Goal: Task Accomplishment & Management: Use online tool/utility

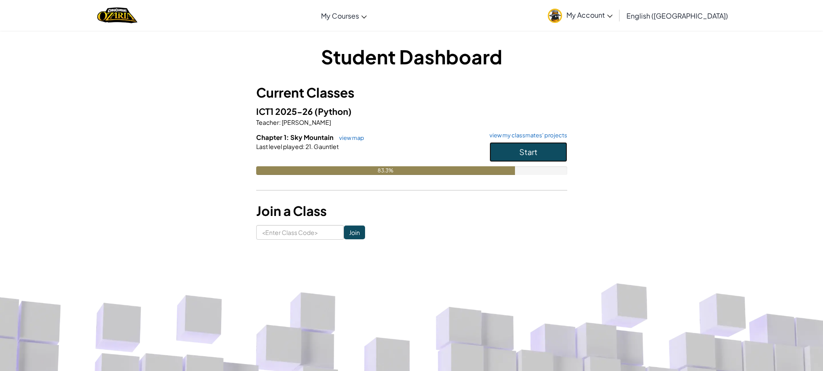
click at [529, 146] on button "Start" at bounding box center [528, 152] width 78 height 20
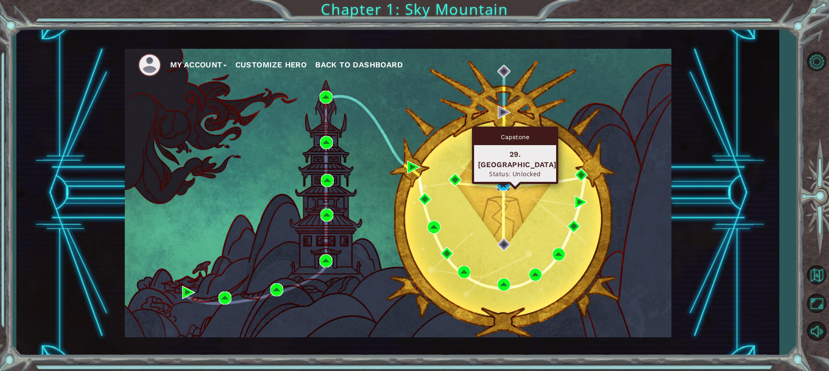
click at [500, 184] on img at bounding box center [503, 184] width 13 height 13
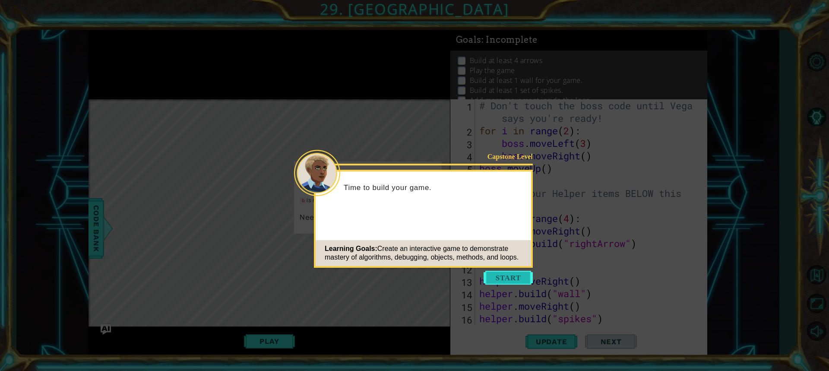
click at [510, 277] on button "Start" at bounding box center [508, 278] width 49 height 14
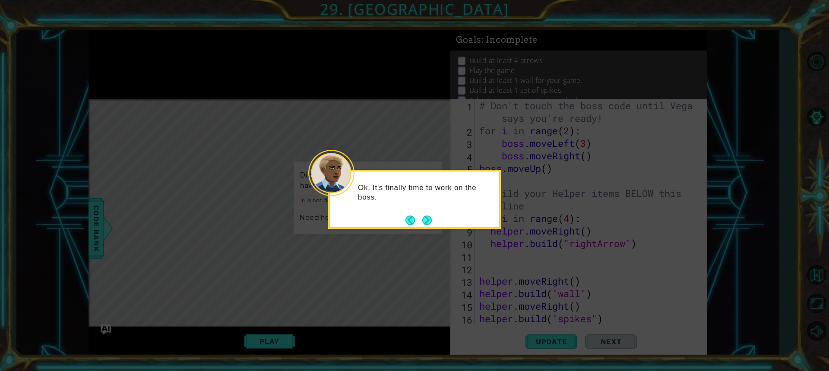
click at [425, 223] on button "Next" at bounding box center [427, 221] width 10 height 10
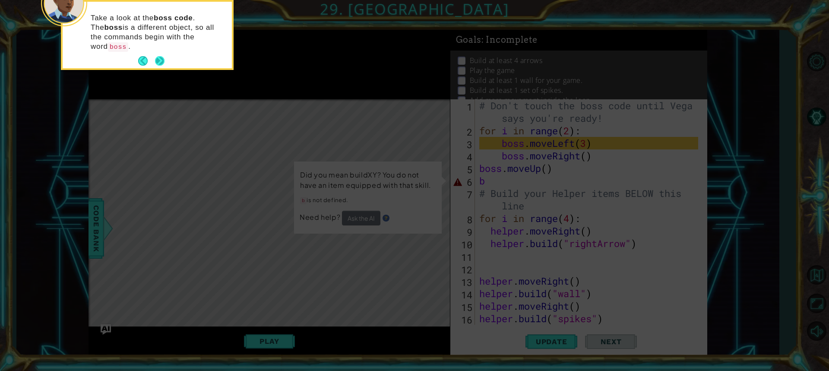
click at [168, 45] on div "Take a look at the boss code . The boss is a different object, so all the comma…" at bounding box center [147, 35] width 169 height 67
click at [159, 56] on button "Next" at bounding box center [160, 61] width 10 height 10
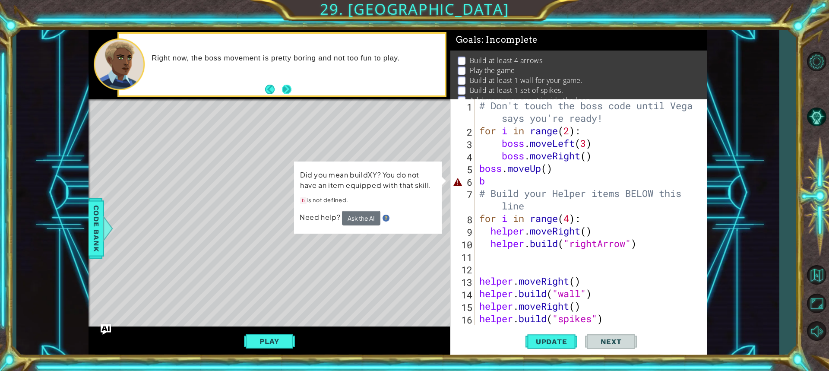
click at [286, 89] on button "Next" at bounding box center [287, 90] width 10 height 10
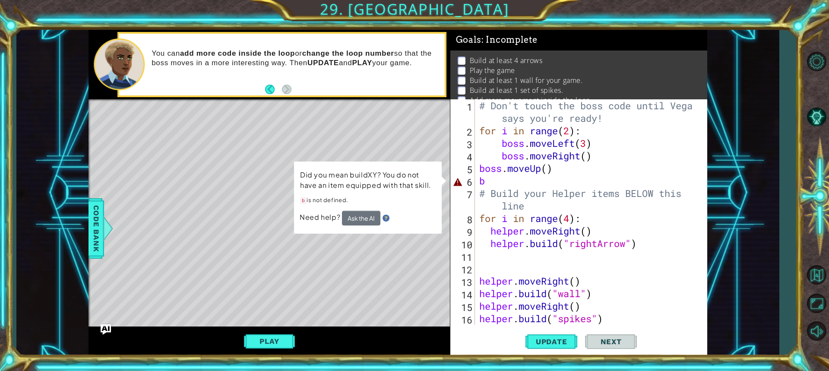
click at [486, 181] on div "# Don't touch the boss code until [PERSON_NAME] says you're ready! for i in ran…" at bounding box center [590, 230] width 225 height 263
click at [548, 172] on div "# Don't touch the boss code until [PERSON_NAME] says you're ready! for i in ran…" at bounding box center [590, 230] width 225 height 263
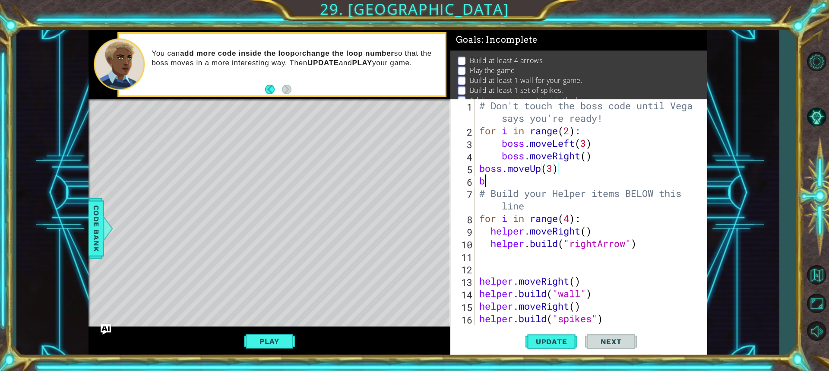
click at [486, 184] on div "# Don't touch the boss code until [PERSON_NAME] says you're ready! for i in ran…" at bounding box center [590, 230] width 225 height 263
type textarea "bo"
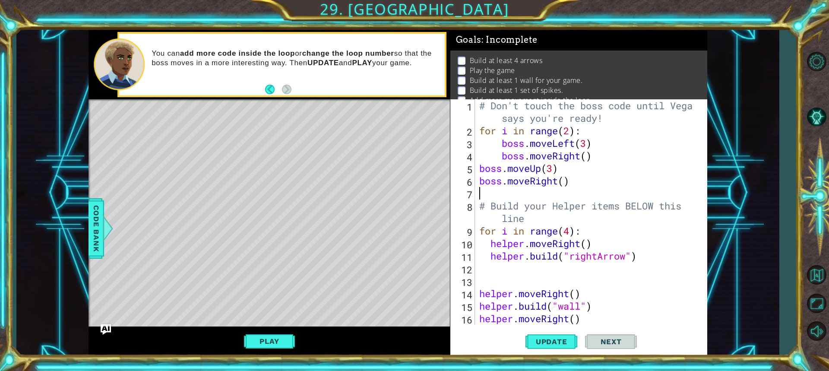
type textarea "# Build your Helper items BELOW this line"
type textarea "boss.moveRight(3)"
click at [561, 343] on span "Update" at bounding box center [551, 341] width 49 height 9
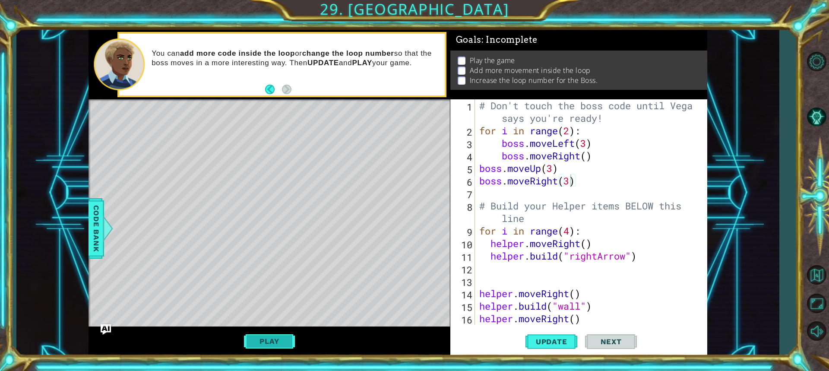
click at [264, 339] on button "Play" at bounding box center [269, 341] width 51 height 16
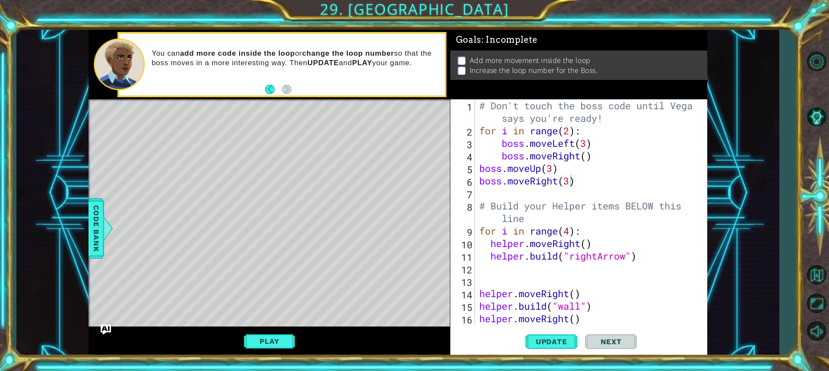
click at [606, 344] on span "Next" at bounding box center [611, 341] width 38 height 9
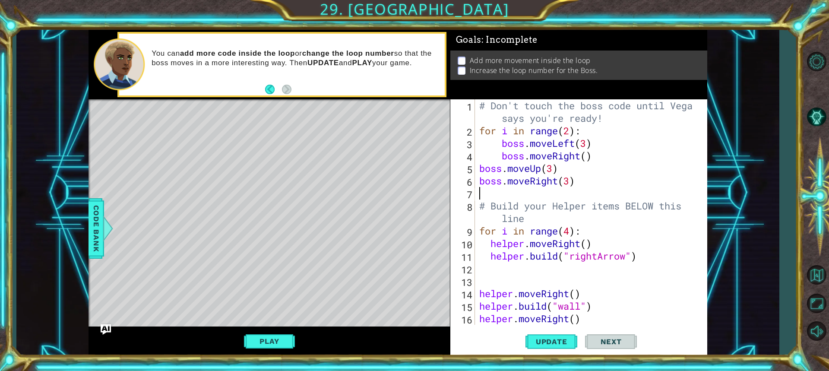
click at [555, 196] on div "# Don't touch the boss code until [PERSON_NAME] says you're ready! for i in ran…" at bounding box center [590, 230] width 225 height 263
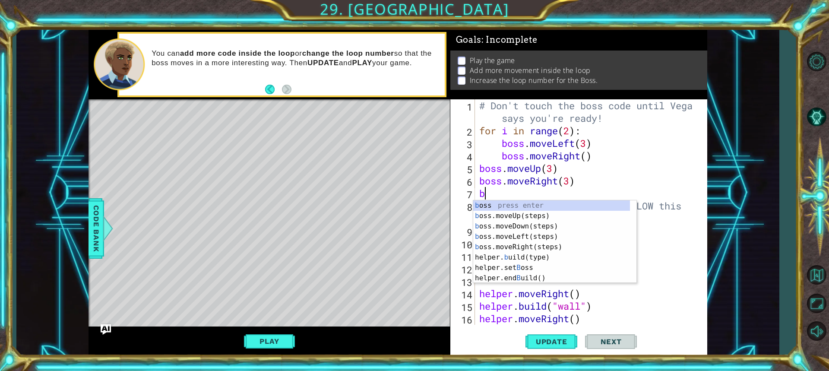
type textarea "bo"
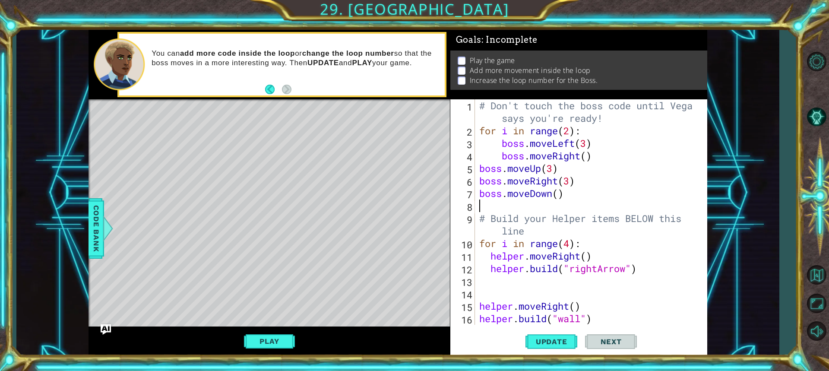
type textarea "# Build your Helper items BELOW this line"
type textarea "boss.moveDown(3)"
type textarea "b"
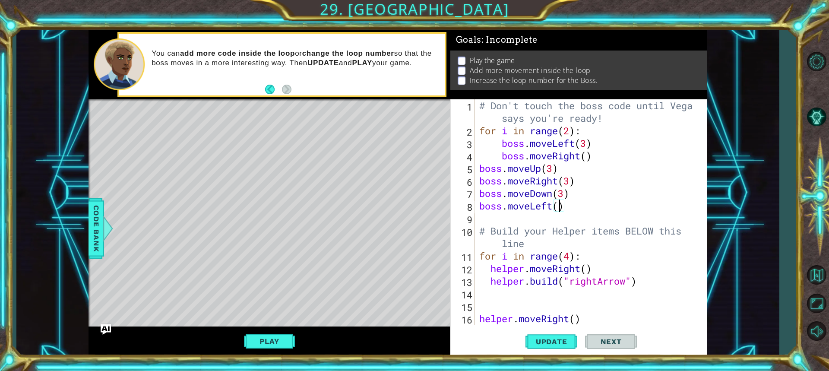
scroll to position [0, 3]
click at [547, 340] on span "Update" at bounding box center [551, 341] width 49 height 9
click at [267, 339] on button "Play" at bounding box center [269, 341] width 51 height 16
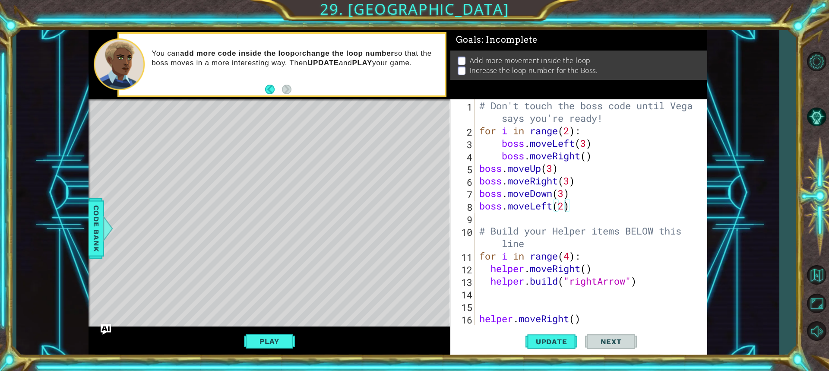
click at [608, 340] on span "Next" at bounding box center [611, 341] width 38 height 9
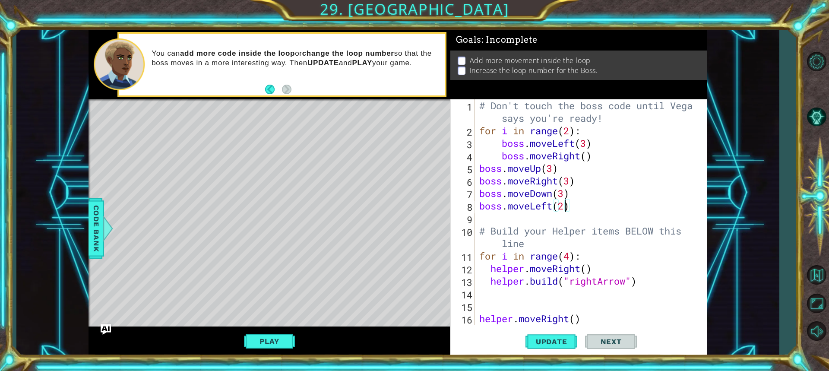
click at [608, 340] on span "Next" at bounding box center [611, 341] width 38 height 9
click at [479, 169] on div "# Don't touch the boss code until [PERSON_NAME] says you're ready! for i in ran…" at bounding box center [590, 230] width 225 height 263
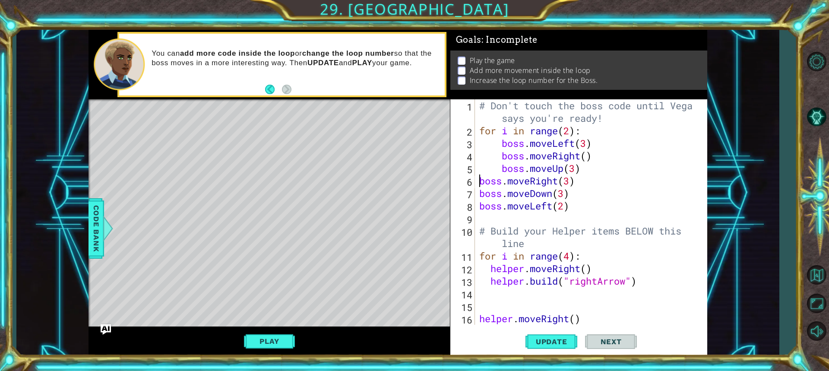
click at [478, 181] on div "# Don't touch the boss code until [PERSON_NAME] says you're ready! for i in ran…" at bounding box center [588, 211] width 221 height 225
click at [480, 194] on div "# Don't touch the boss code until [PERSON_NAME] says you're ready! for i in ran…" at bounding box center [590, 230] width 225 height 263
click at [477, 206] on div "boss.moveDown(3) 1 2 3 4 5 6 7 8 9 10 11 12 13 14 15 16 17 # Don't touch the bo…" at bounding box center [578, 211] width 254 height 225
click at [480, 205] on div "# Don't touch the boss code until [PERSON_NAME] says you're ready! for i in ran…" at bounding box center [590, 230] width 225 height 263
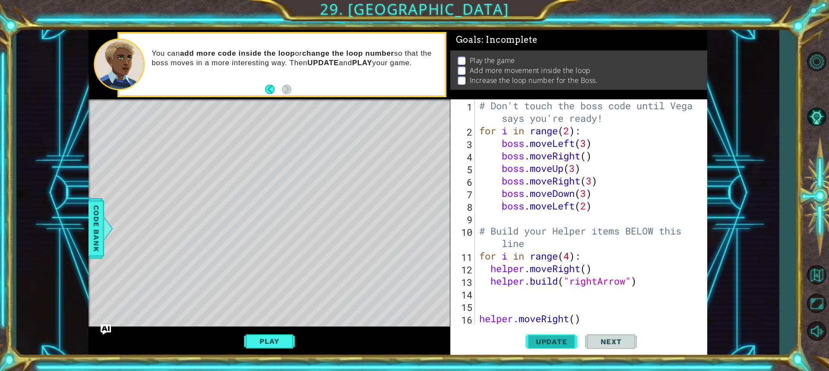
click at [555, 341] on span "Update" at bounding box center [551, 341] width 49 height 9
click at [571, 134] on div "# Don't touch the boss code until [PERSON_NAME] says you're ready! for i in ran…" at bounding box center [590, 230] width 225 height 263
type textarea "for i in range(3):"
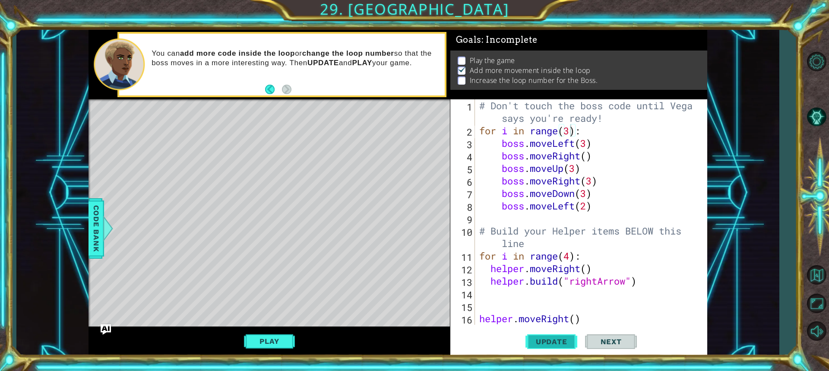
click at [555, 340] on span "Update" at bounding box center [551, 341] width 49 height 9
click at [282, 345] on button "Play" at bounding box center [269, 341] width 51 height 16
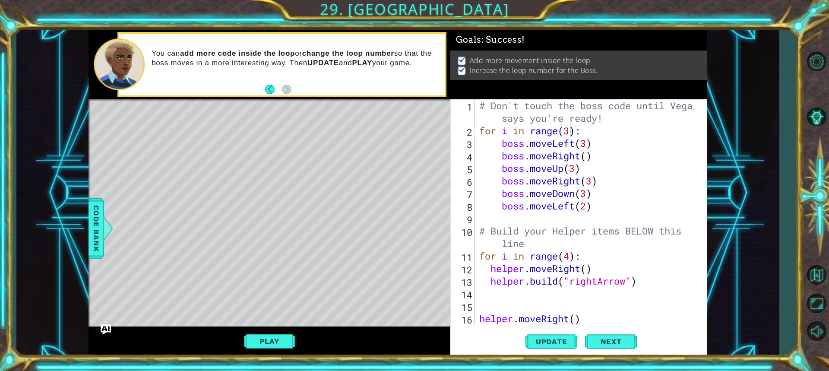
scroll to position [0, 0]
click at [615, 340] on span "Next" at bounding box center [611, 341] width 38 height 9
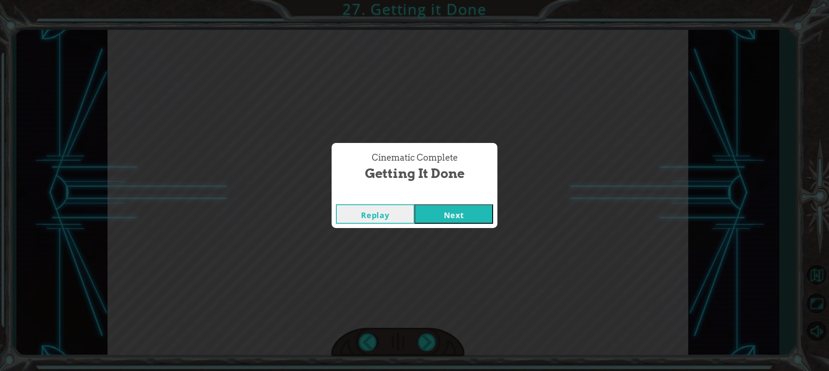
click at [448, 215] on button "Next" at bounding box center [454, 213] width 79 height 19
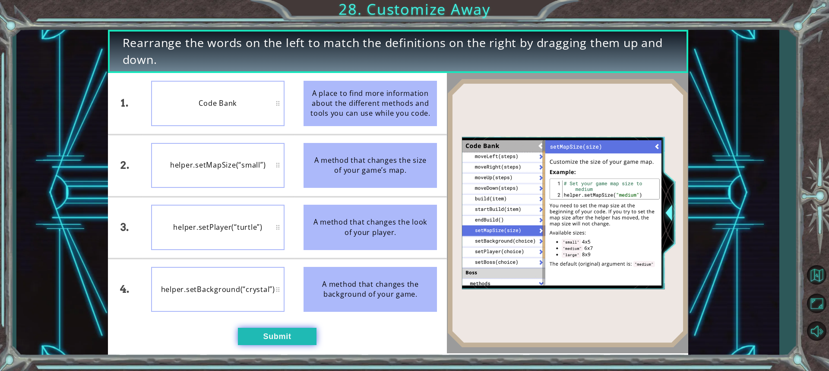
click at [276, 331] on button "Submit" at bounding box center [277, 336] width 79 height 17
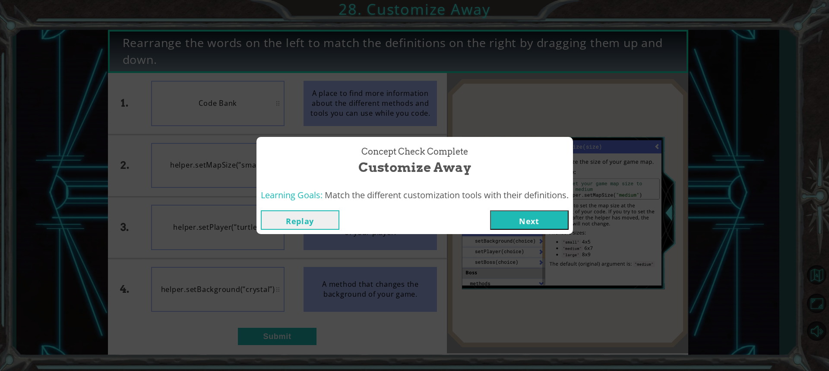
click at [528, 216] on button "Next" at bounding box center [529, 219] width 79 height 19
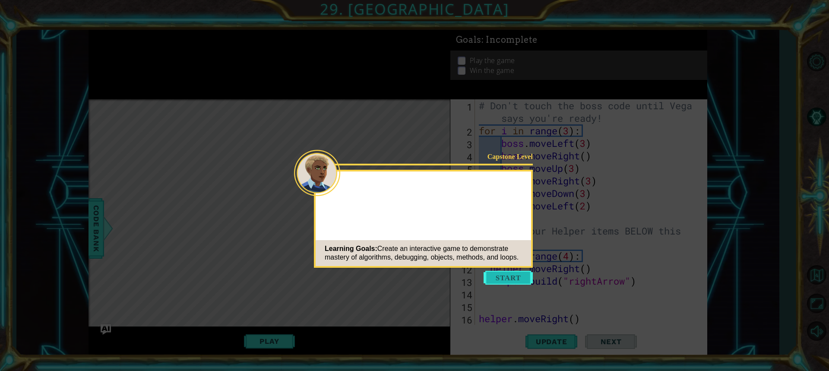
click at [503, 275] on button "Start" at bounding box center [508, 278] width 49 height 14
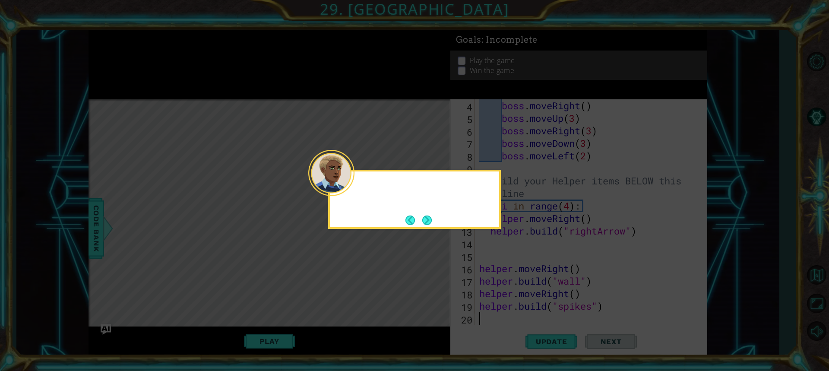
scroll to position [50, 0]
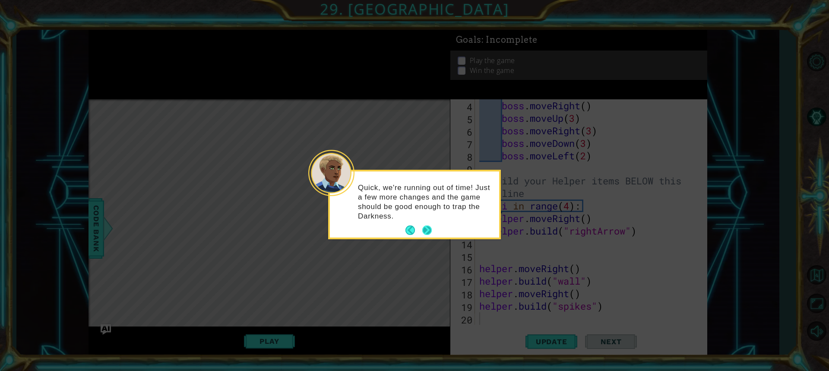
click at [425, 229] on button "Next" at bounding box center [427, 230] width 10 height 10
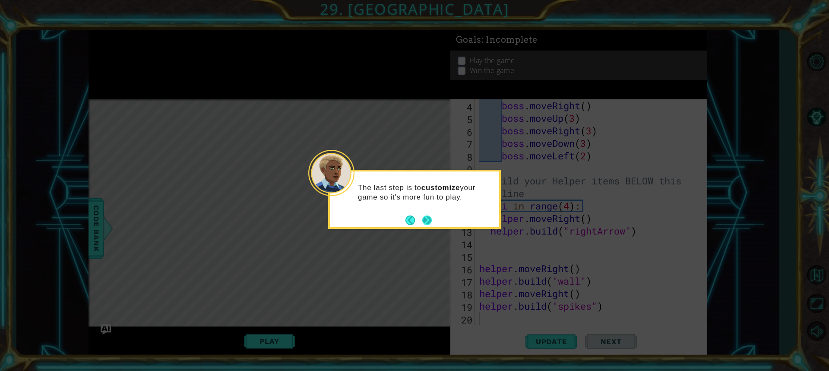
click at [428, 220] on button "Next" at bounding box center [427, 221] width 10 height 10
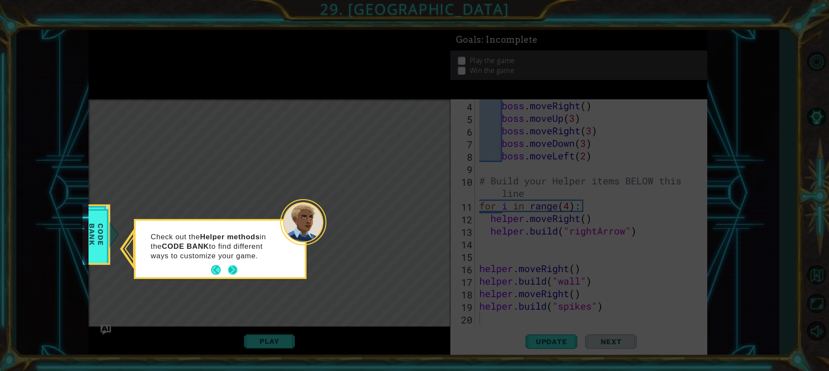
click at [233, 269] on button "Next" at bounding box center [233, 270] width 10 height 10
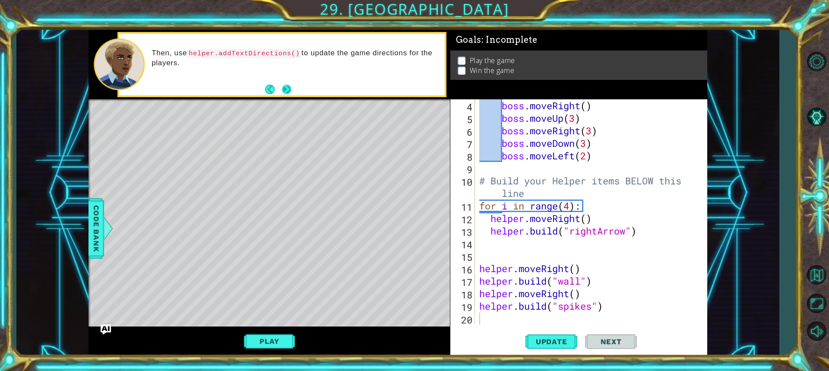
click at [289, 89] on button "Next" at bounding box center [287, 90] width 10 height 10
click at [286, 86] on button "Next" at bounding box center [287, 90] width 10 height 10
click at [529, 342] on span "Update" at bounding box center [551, 341] width 49 height 9
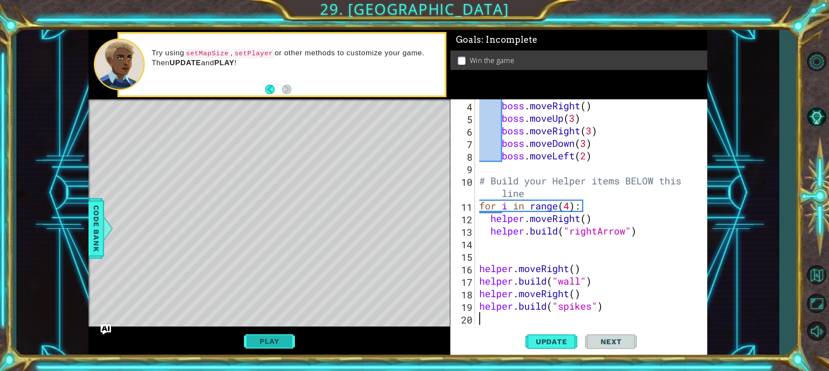
click at [255, 342] on button "Play" at bounding box center [269, 341] width 51 height 16
click at [603, 345] on span "Next" at bounding box center [611, 341] width 38 height 9
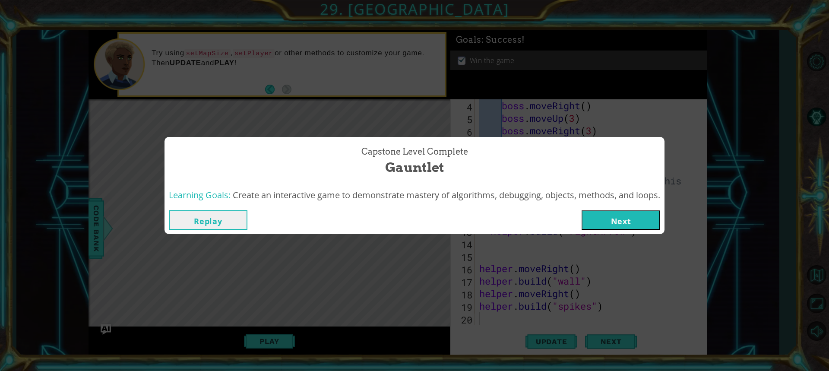
click at [646, 218] on button "Next" at bounding box center [621, 219] width 79 height 19
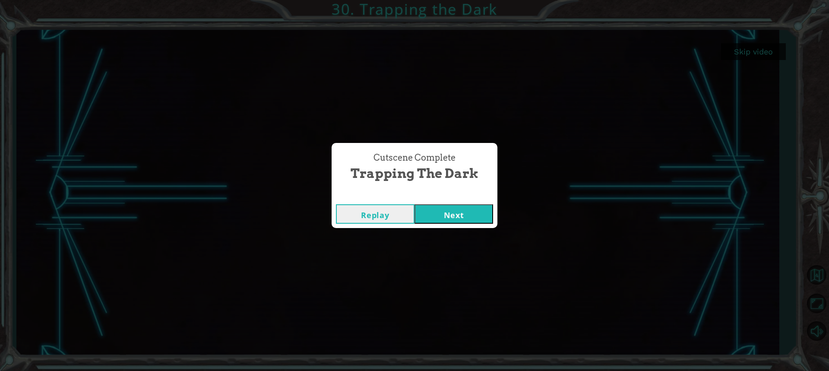
click at [458, 216] on button "Next" at bounding box center [454, 213] width 79 height 19
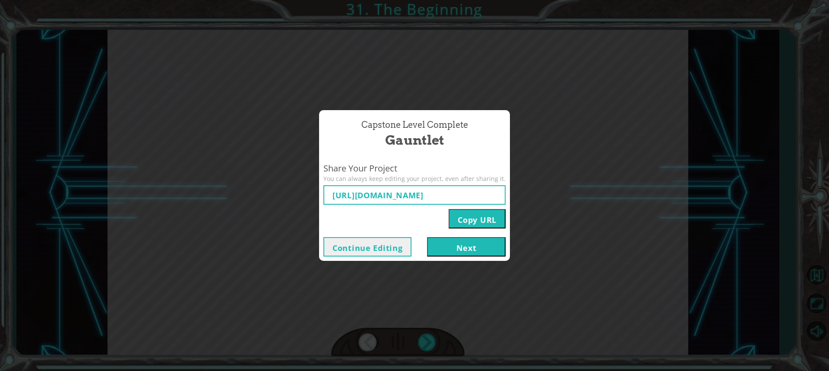
click at [397, 243] on button "Continue Editing" at bounding box center [368, 246] width 88 height 19
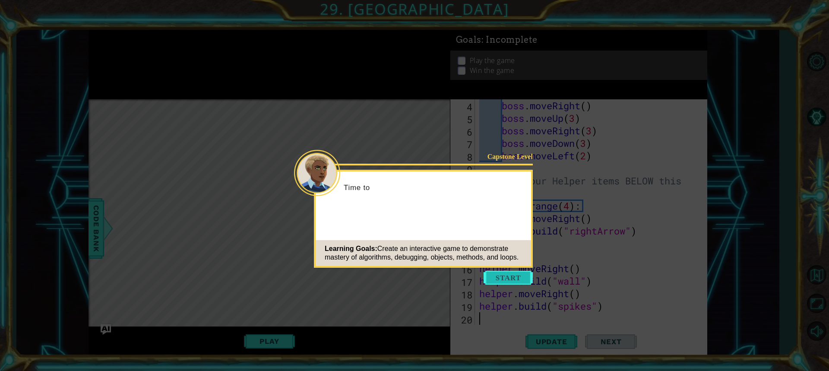
scroll to position [50, 0]
click at [508, 279] on button "Start" at bounding box center [508, 278] width 49 height 14
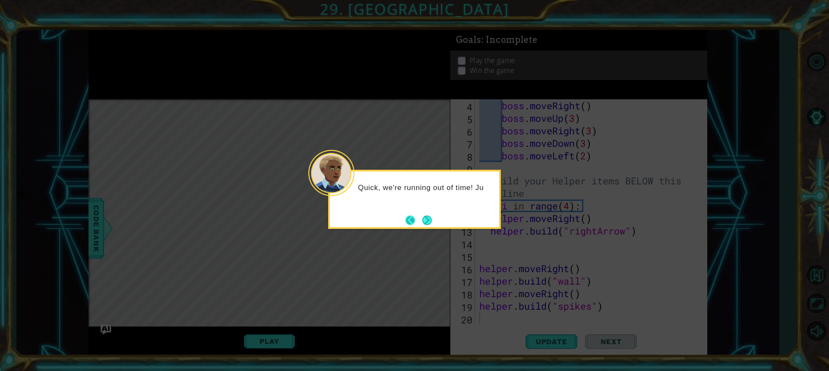
click at [409, 219] on button "Back" at bounding box center [414, 221] width 17 height 10
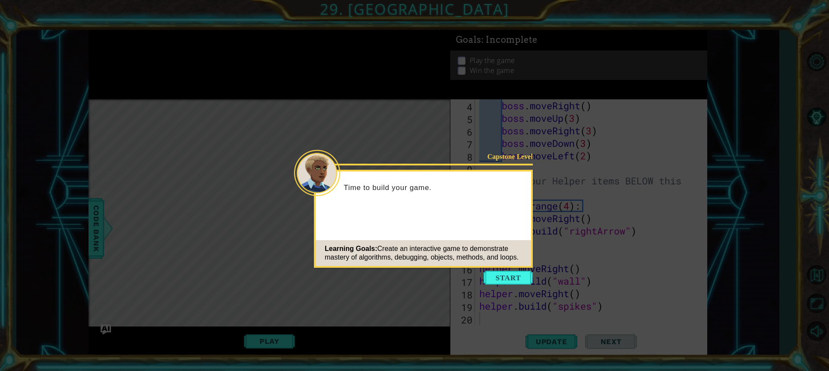
drag, startPoint x: 409, startPoint y: 219, endPoint x: 404, endPoint y: 220, distance: 5.3
click at [409, 219] on div "Capstone Level Time to build your game. Learning Goals: Create an interactive g…" at bounding box center [423, 219] width 219 height 98
click at [515, 282] on button "Start" at bounding box center [508, 278] width 49 height 14
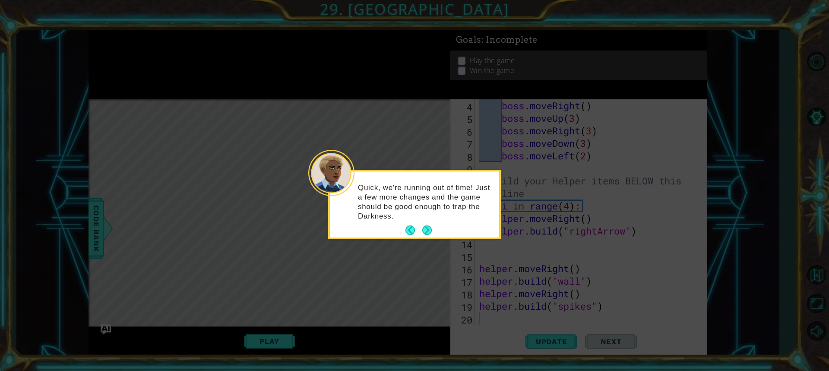
click at [425, 228] on button "Next" at bounding box center [427, 230] width 10 height 10
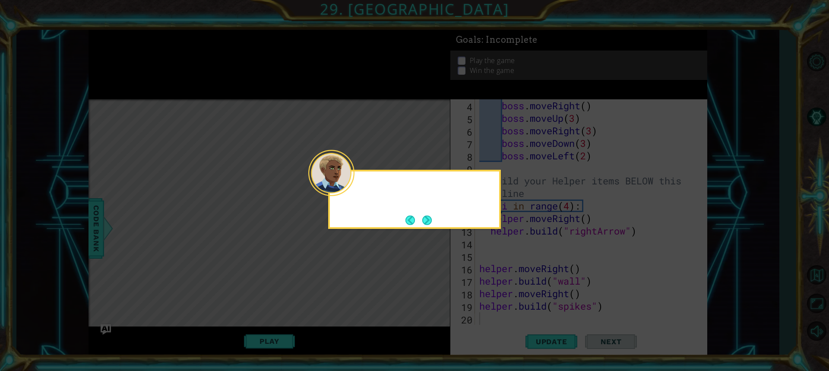
click at [425, 228] on div at bounding box center [414, 199] width 173 height 59
click at [425, 228] on div "T" at bounding box center [414, 199] width 173 height 59
click at [426, 218] on button "Next" at bounding box center [427, 221] width 10 height 10
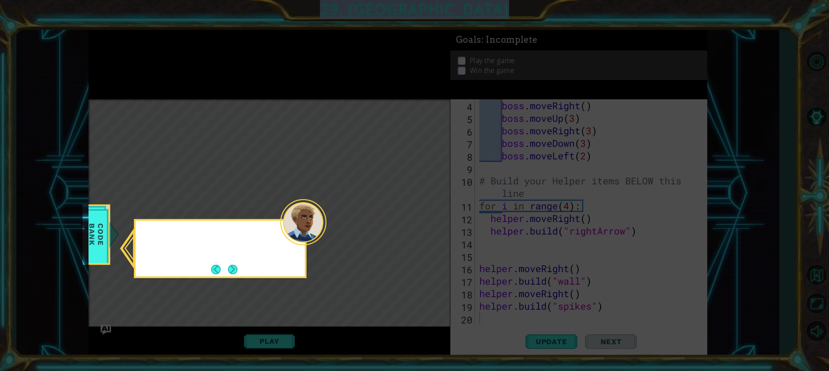
click at [426, 218] on icon at bounding box center [414, 185] width 829 height 371
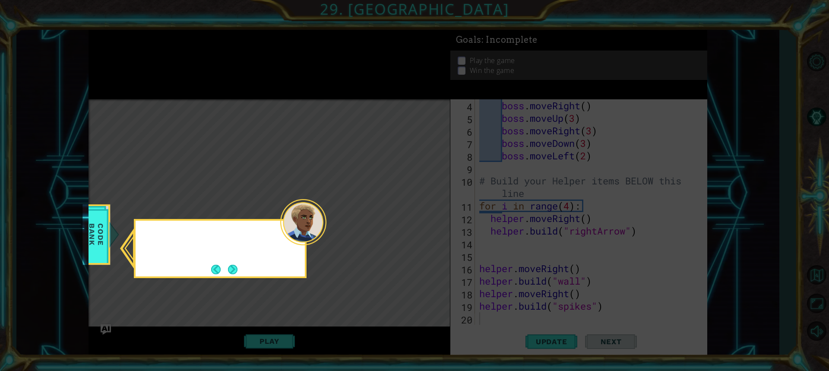
click at [426, 218] on icon at bounding box center [414, 185] width 829 height 371
click at [218, 268] on button "Back" at bounding box center [219, 270] width 17 height 10
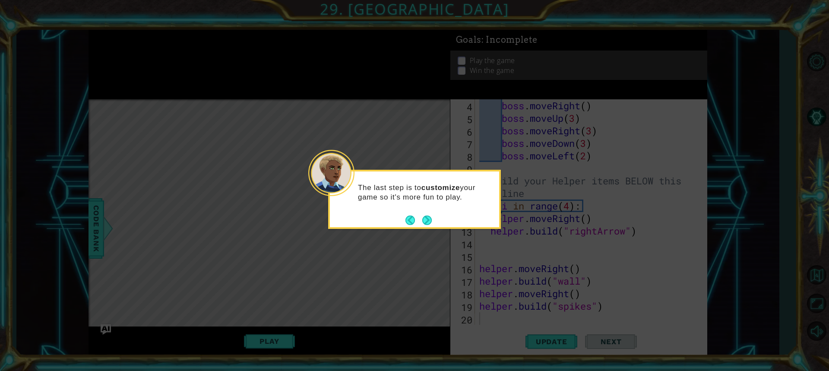
click at [218, 268] on icon at bounding box center [414, 185] width 829 height 371
click at [411, 219] on button "Back" at bounding box center [414, 221] width 17 height 10
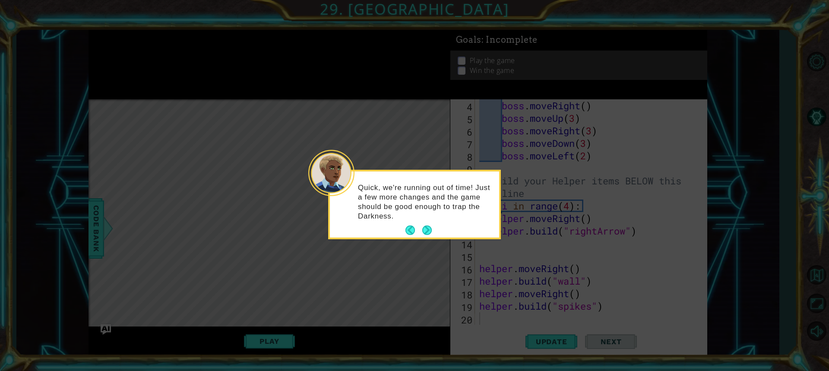
drag, startPoint x: 424, startPoint y: 230, endPoint x: 429, endPoint y: 229, distance: 4.9
click at [429, 229] on button "Next" at bounding box center [427, 230] width 10 height 10
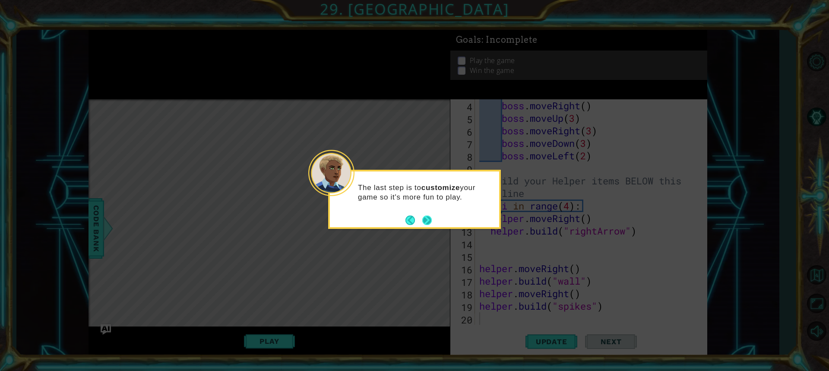
click at [429, 216] on button "Next" at bounding box center [427, 221] width 10 height 10
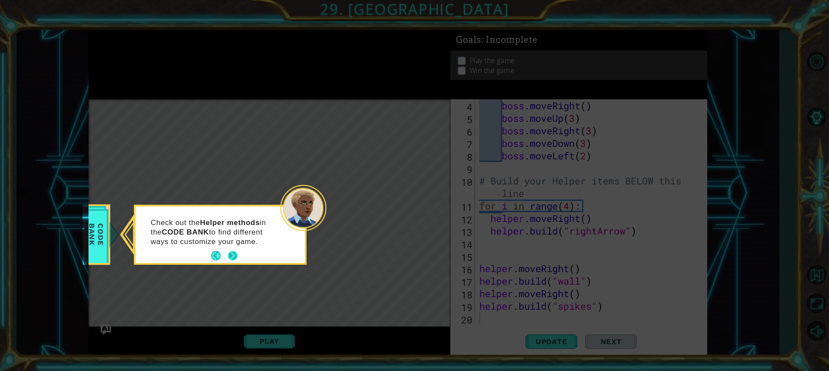
click at [235, 257] on button "Next" at bounding box center [233, 256] width 10 height 10
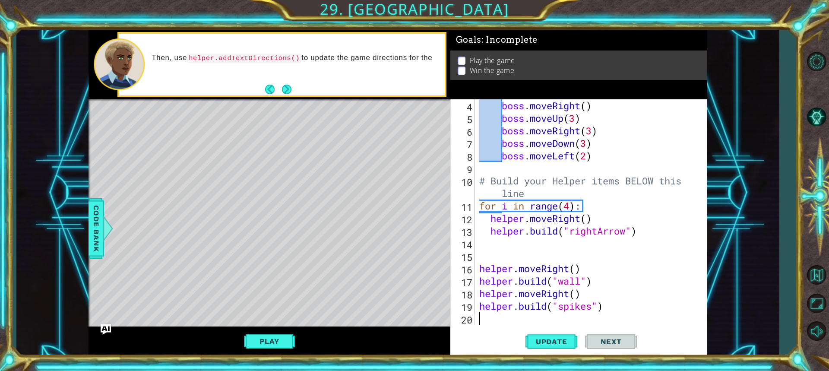
drag, startPoint x: 281, startPoint y: 341, endPoint x: 770, endPoint y: 117, distance: 538.1
click at [286, 336] on button "Play" at bounding box center [269, 341] width 51 height 16
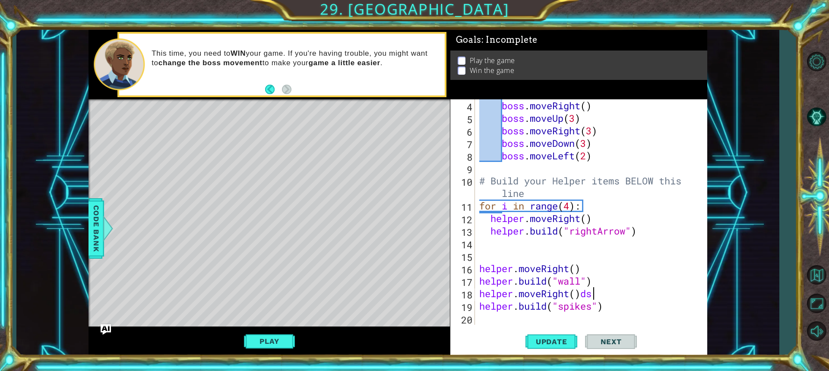
scroll to position [0, 4]
type textarea "helper.moveRight()"
click at [257, 342] on button "Play" at bounding box center [269, 341] width 51 height 16
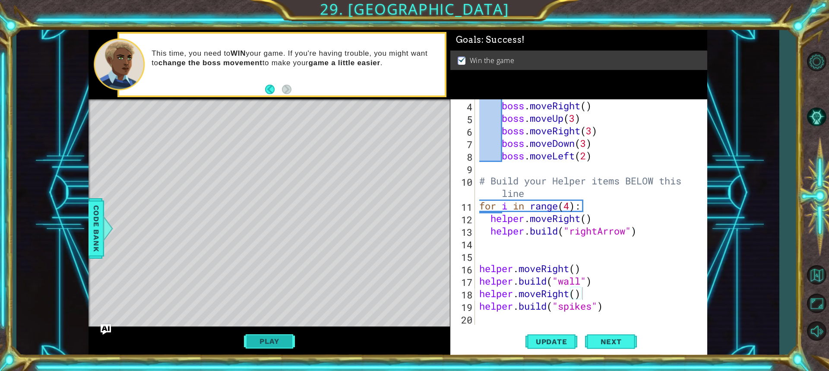
click at [253, 339] on button "Play" at bounding box center [269, 341] width 51 height 16
click at [622, 326] on div "helper.moveRight() 4 5 6 7 8 9 10 11 12 13 14 15 16 17 18 19 20 boss . moveRigh…" at bounding box center [579, 227] width 257 height 257
click at [622, 337] on span "Next" at bounding box center [611, 341] width 38 height 9
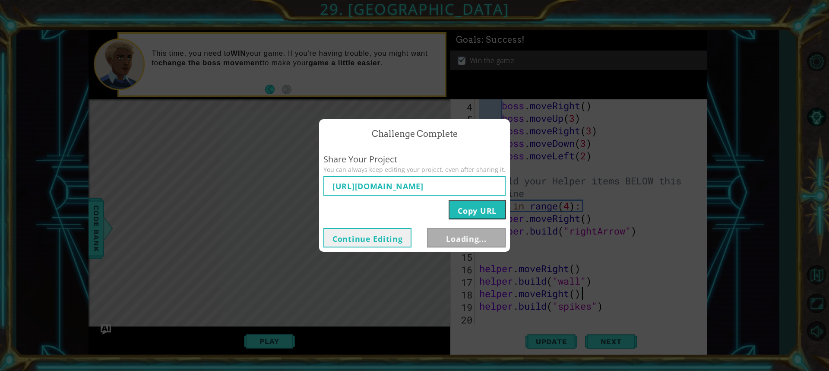
type input "[URL][DOMAIN_NAME]"
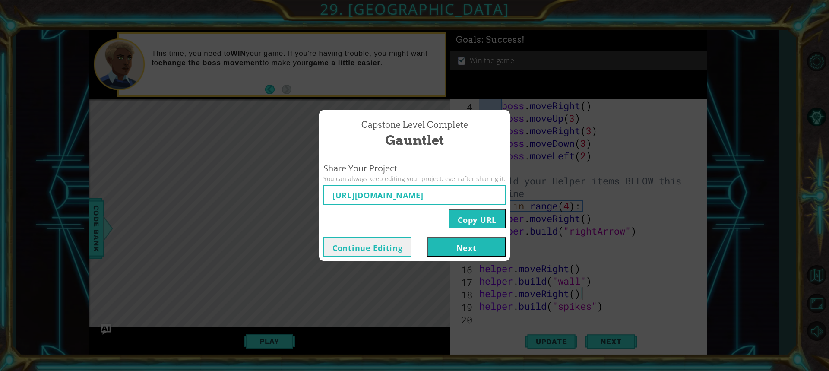
click at [469, 249] on button "Next" at bounding box center [466, 246] width 79 height 19
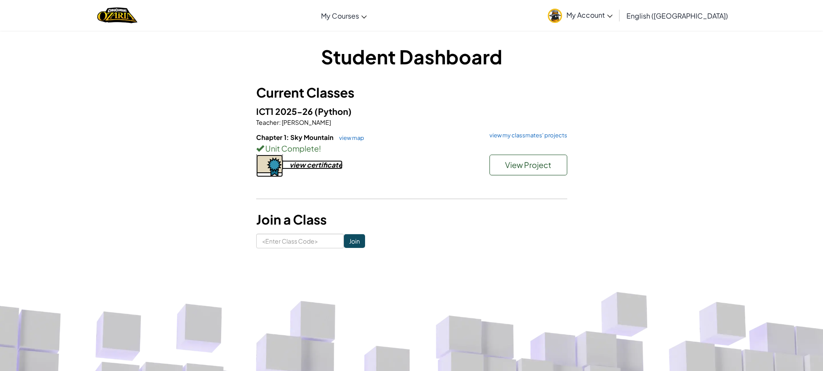
click at [319, 165] on div "view certificate" at bounding box center [315, 164] width 53 height 9
click at [353, 137] on link "view map" at bounding box center [349, 137] width 29 height 7
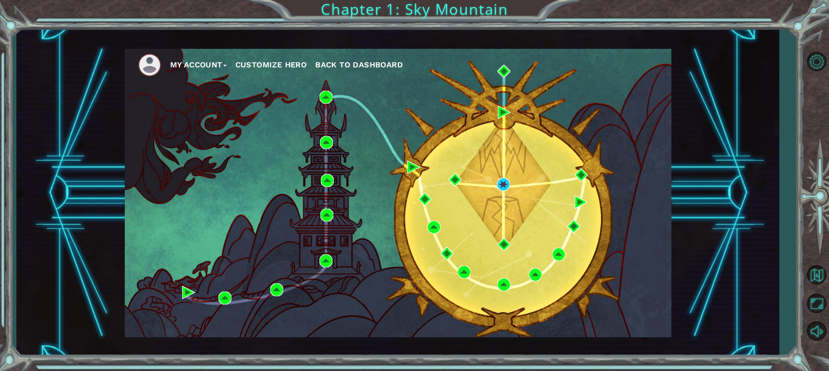
drag, startPoint x: 0, startPoint y: 308, endPoint x: 418, endPoint y: 108, distance: 462.9
drag, startPoint x: 418, startPoint y: 108, endPoint x: 224, endPoint y: 179, distance: 206.5
click at [224, 179] on div "My Account Customize Hero Back to Dashboard" at bounding box center [398, 193] width 547 height 289
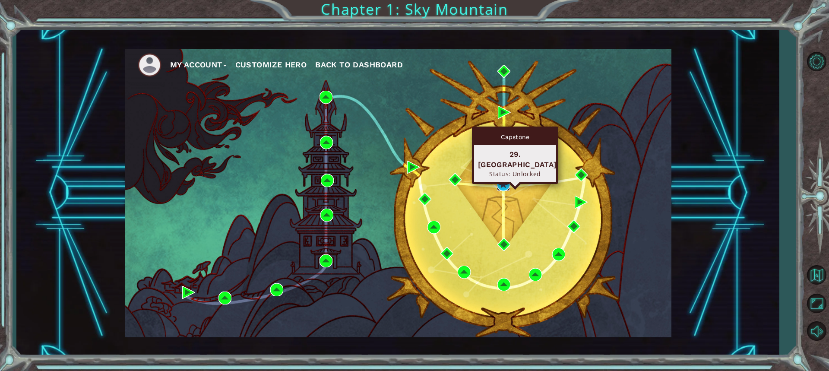
click at [500, 186] on img at bounding box center [503, 184] width 13 height 13
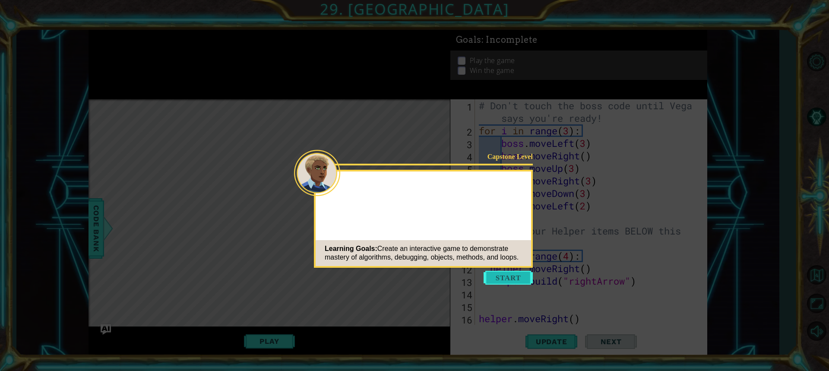
click at [510, 279] on button "Start" at bounding box center [508, 278] width 49 height 14
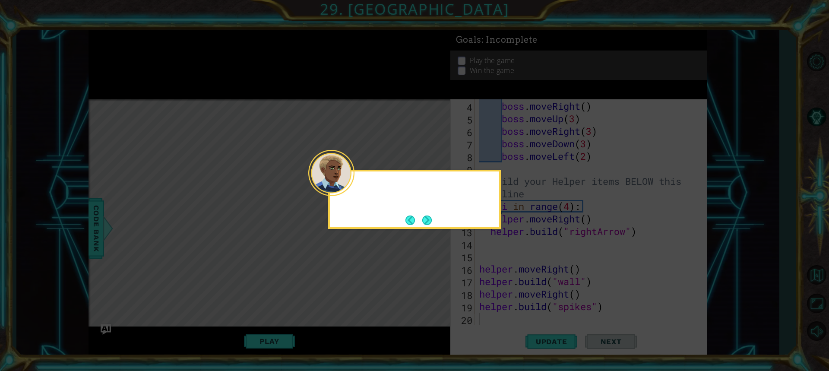
click at [352, 190] on div at bounding box center [331, 173] width 46 height 46
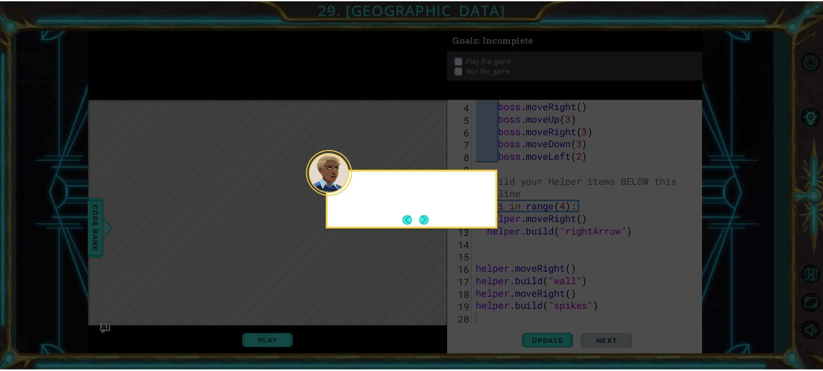
scroll to position [50, 0]
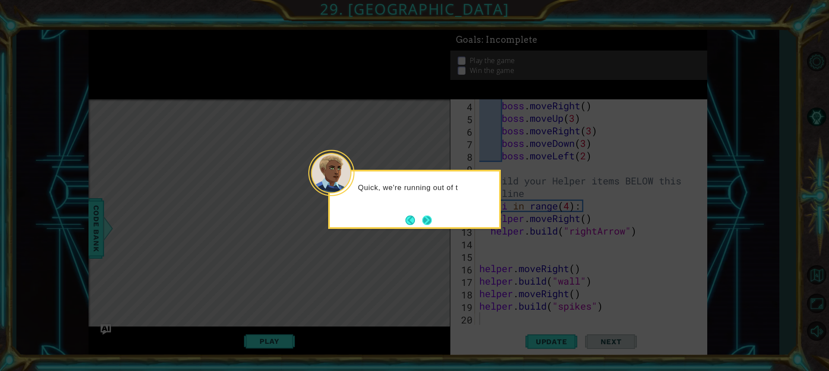
click at [429, 219] on button "Next" at bounding box center [427, 221] width 10 height 10
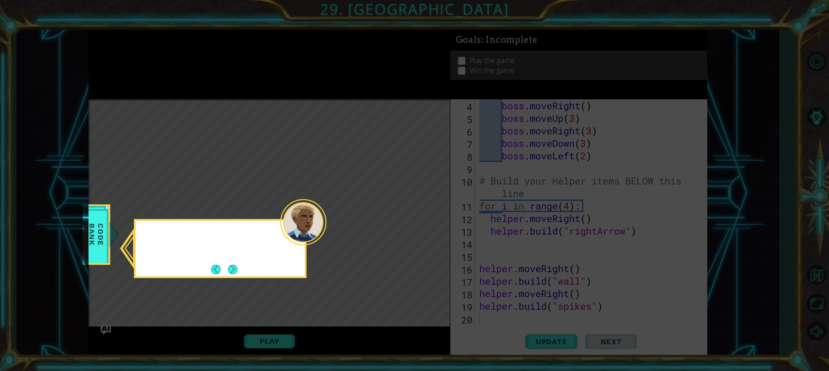
click at [429, 219] on icon at bounding box center [414, 185] width 829 height 371
click at [232, 272] on button "Next" at bounding box center [233, 270] width 10 height 10
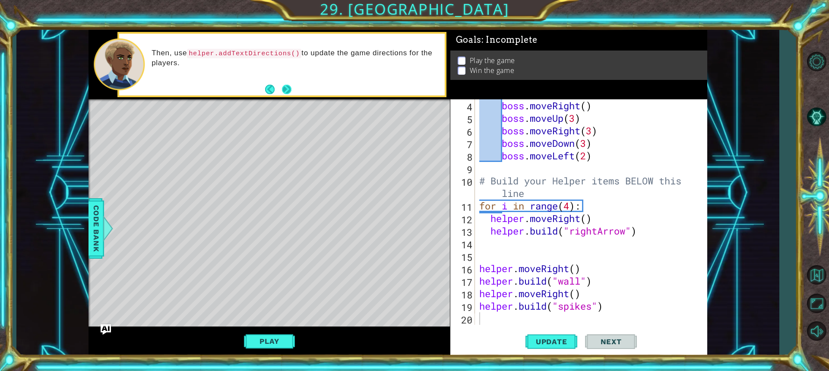
click at [286, 91] on button "Next" at bounding box center [287, 90] width 10 height 10
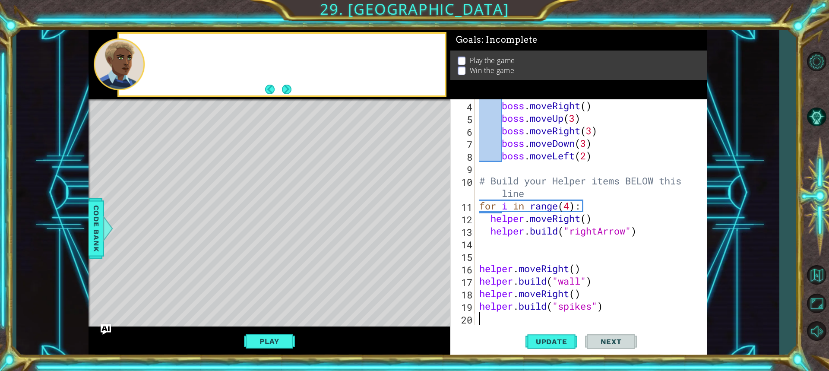
click at [286, 91] on button "Next" at bounding box center [287, 89] width 12 height 12
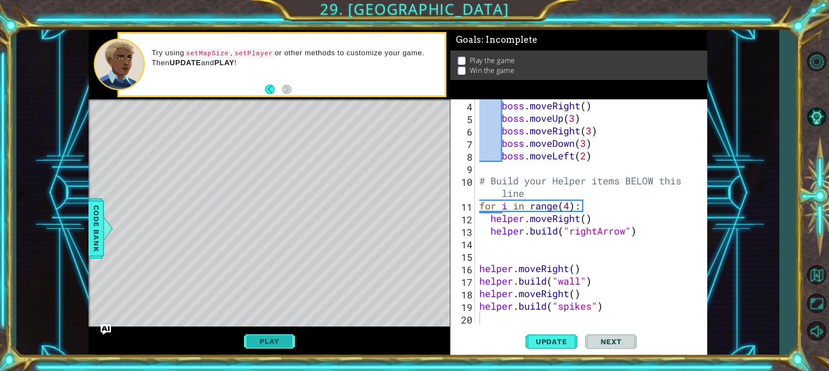
drag, startPoint x: 278, startPoint y: 334, endPoint x: 277, endPoint y: 339, distance: 4.8
click at [277, 339] on button "Play" at bounding box center [269, 341] width 51 height 16
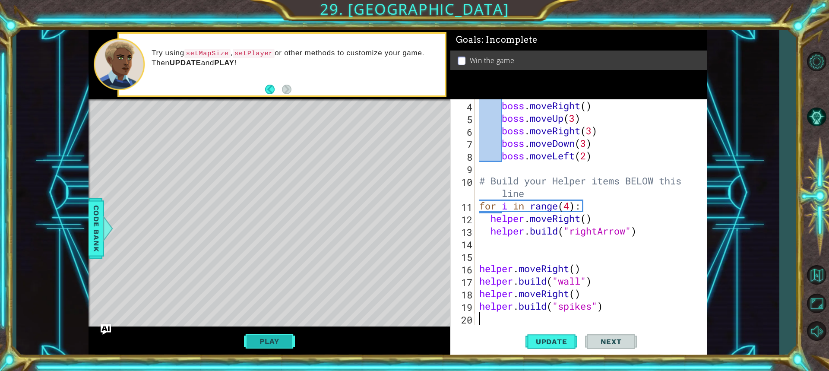
click at [289, 348] on button "Play" at bounding box center [269, 341] width 51 height 16
click at [605, 345] on button "Next" at bounding box center [611, 341] width 52 height 25
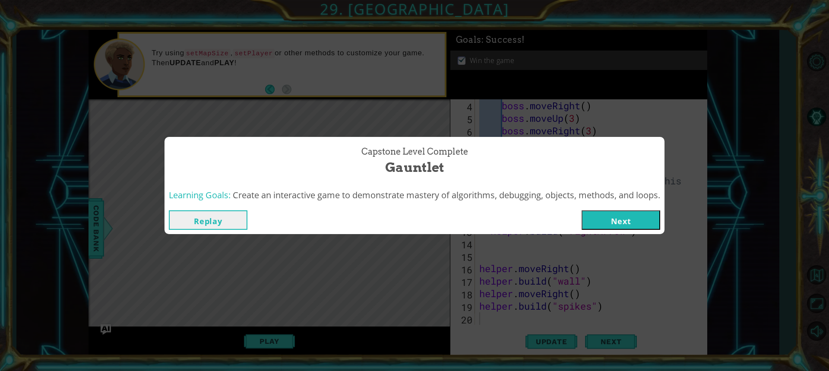
click at [642, 225] on button "Next" at bounding box center [621, 219] width 79 height 19
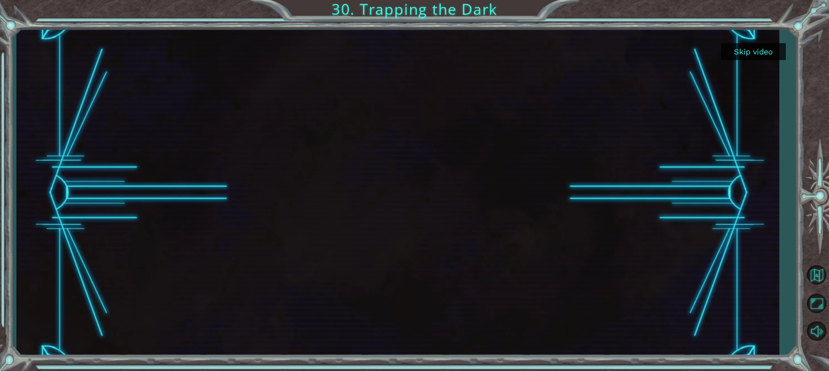
click at [738, 51] on button "Skip video" at bounding box center [753, 51] width 65 height 17
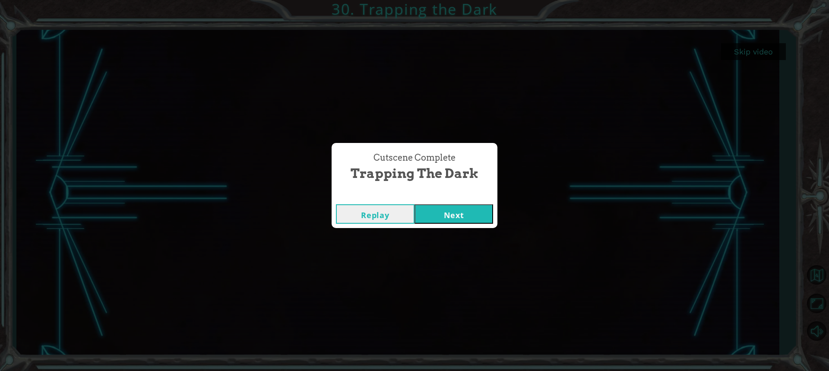
click at [461, 211] on button "Next" at bounding box center [454, 213] width 79 height 19
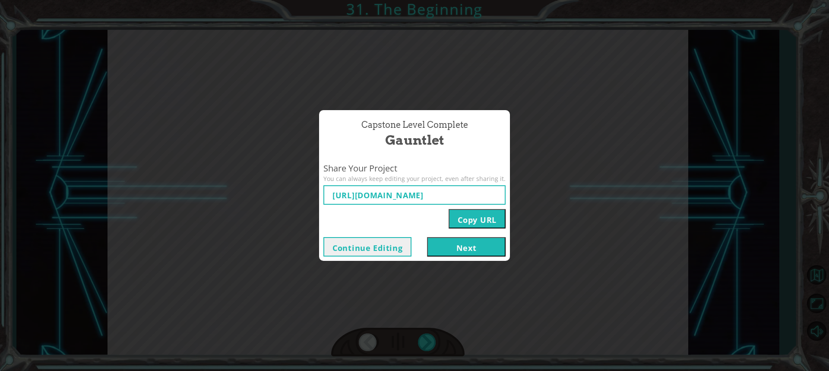
type input "[URL][DOMAIN_NAME]"
click at [450, 249] on button "Next" at bounding box center [466, 246] width 79 height 19
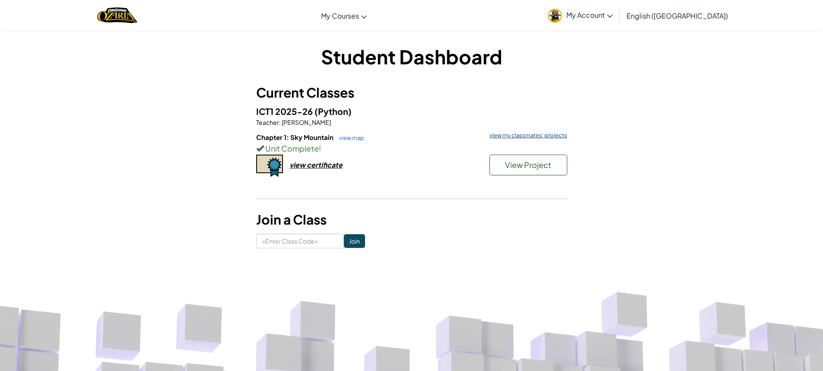
click at [530, 138] on link "view my classmates' projects" at bounding box center [526, 136] width 82 height 6
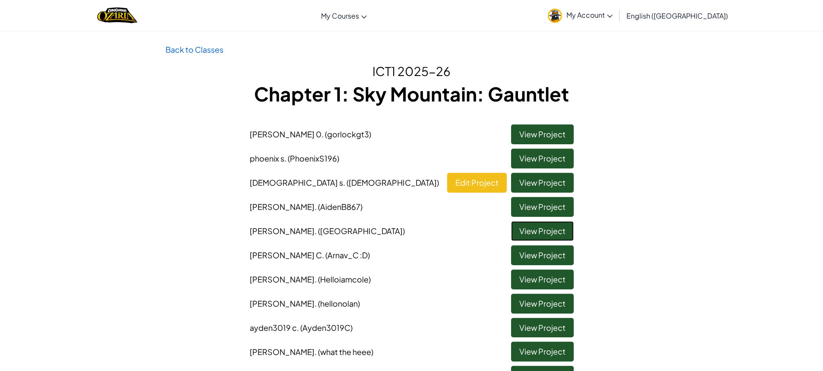
click at [532, 233] on link "View Project" at bounding box center [542, 231] width 63 height 20
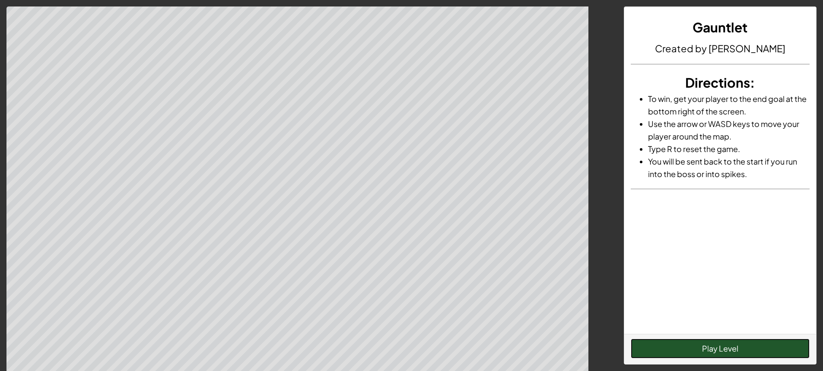
click at [693, 348] on button "Play Level" at bounding box center [720, 349] width 179 height 20
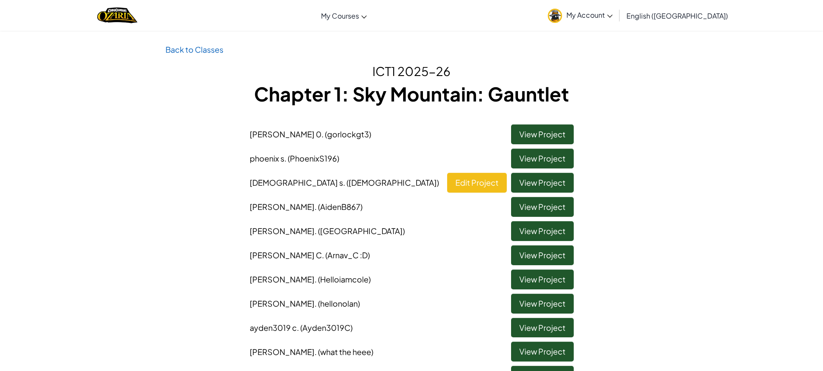
scroll to position [86, 0]
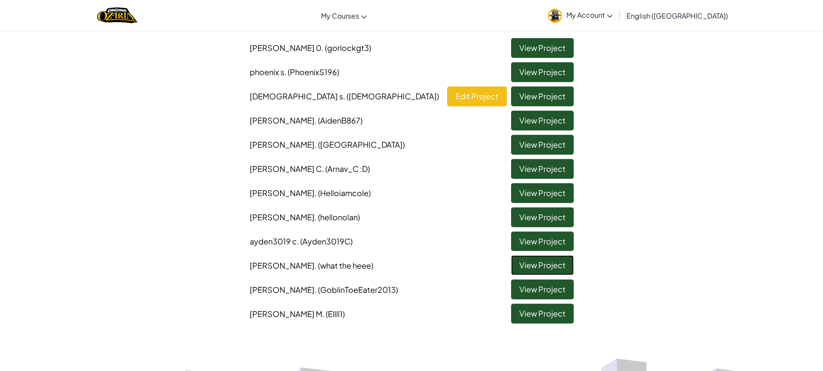
click at [527, 266] on link "View Project" at bounding box center [542, 265] width 63 height 20
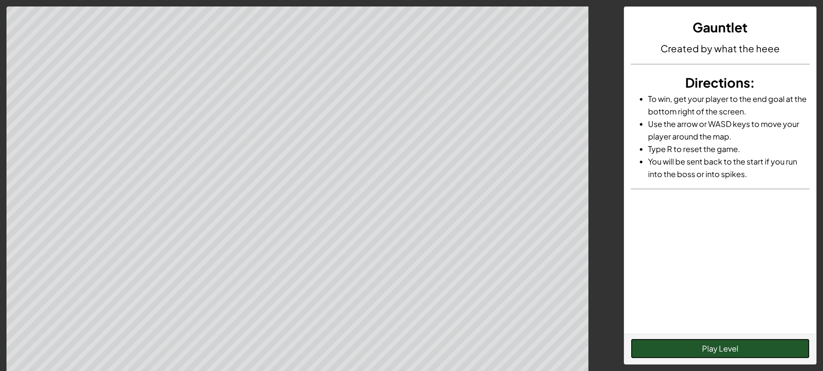
click at [681, 351] on button "Play Level" at bounding box center [720, 349] width 179 height 20
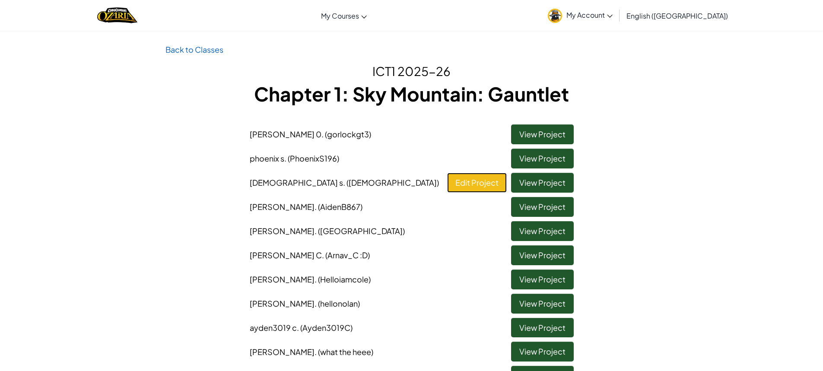
click at [482, 185] on link "Edit Project" at bounding box center [477, 183] width 60 height 20
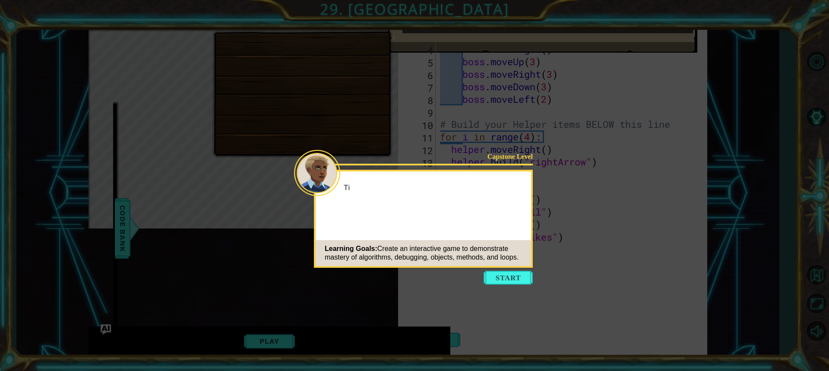
scroll to position [50, 0]
click at [515, 282] on button "Start" at bounding box center [508, 278] width 49 height 14
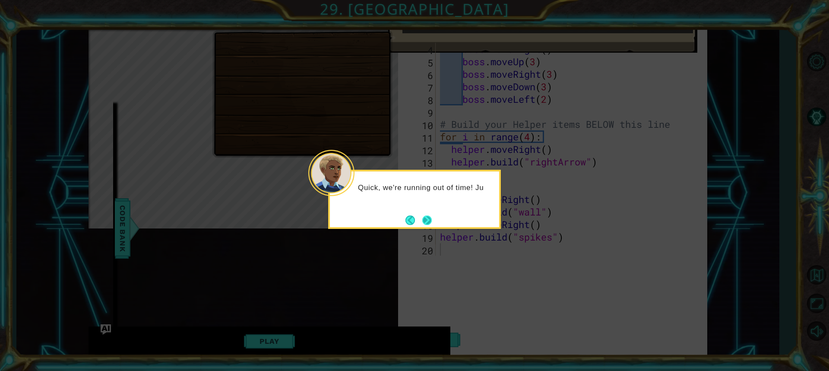
click at [427, 217] on button "Next" at bounding box center [427, 221] width 10 height 10
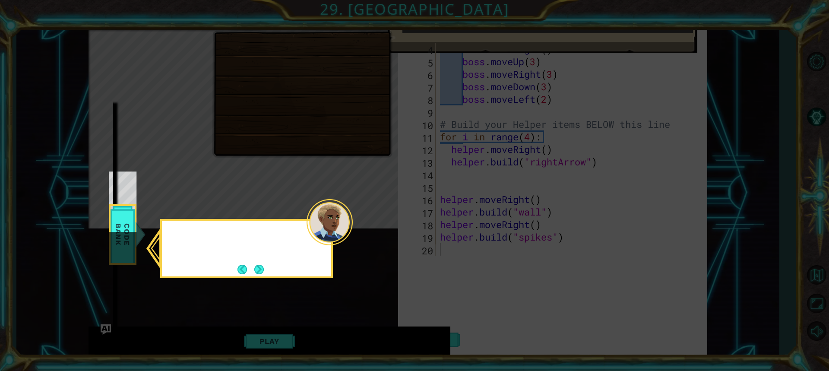
scroll to position [33, 0]
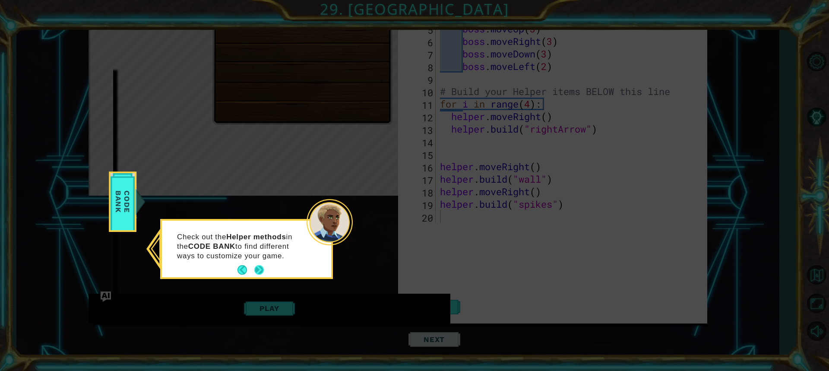
click at [257, 265] on button "Next" at bounding box center [259, 270] width 10 height 10
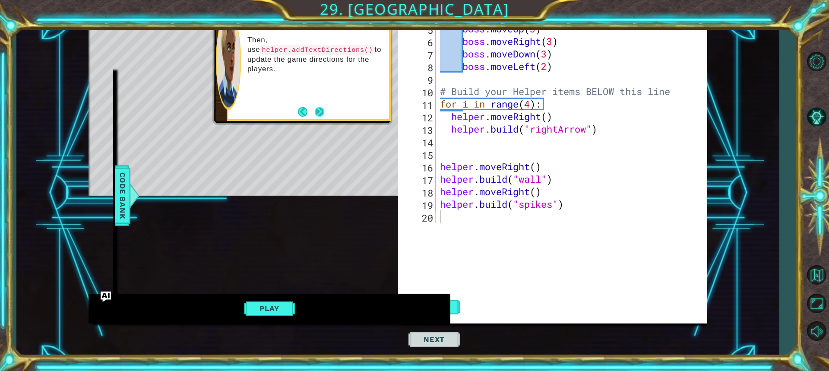
click at [317, 108] on button "Next" at bounding box center [320, 112] width 10 height 10
click at [269, 309] on button "Play" at bounding box center [269, 308] width 51 height 16
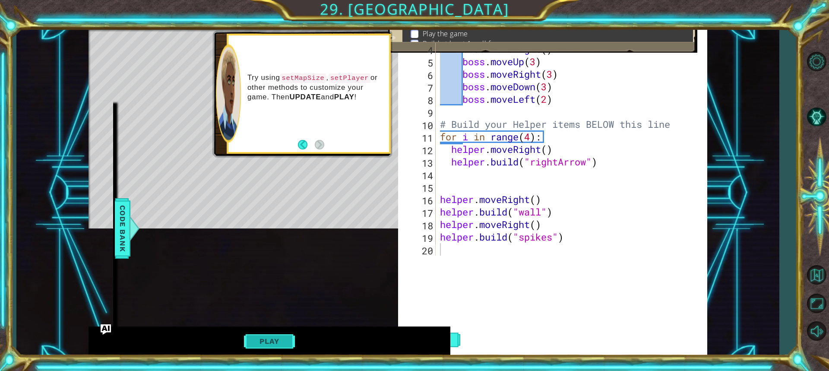
click at [270, 335] on button "Play" at bounding box center [269, 341] width 51 height 16
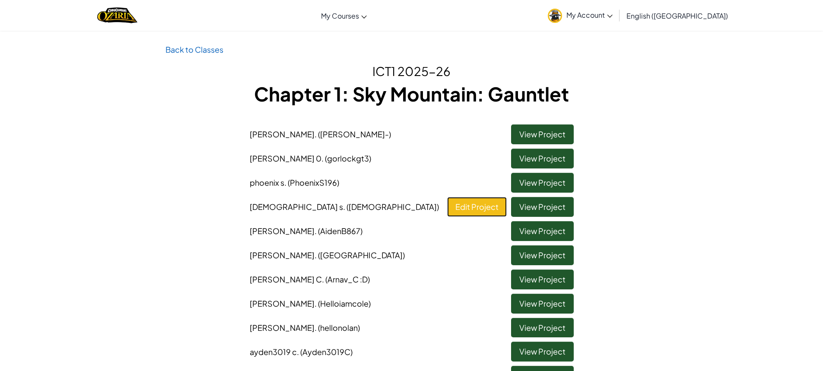
click at [459, 207] on link "Edit Project" at bounding box center [477, 207] width 60 height 20
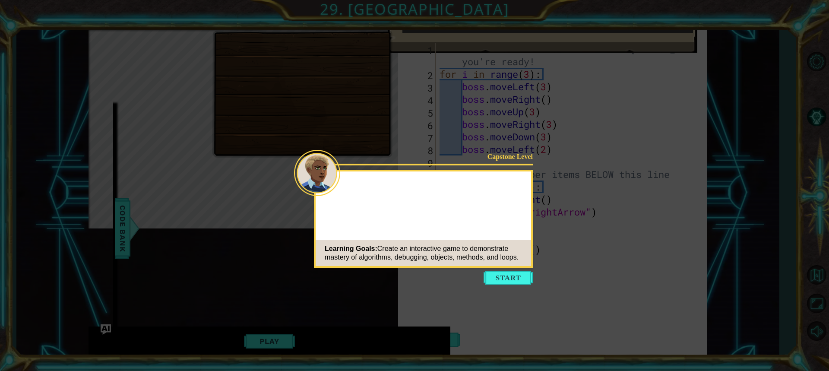
click at [504, 277] on button "Start" at bounding box center [508, 278] width 49 height 14
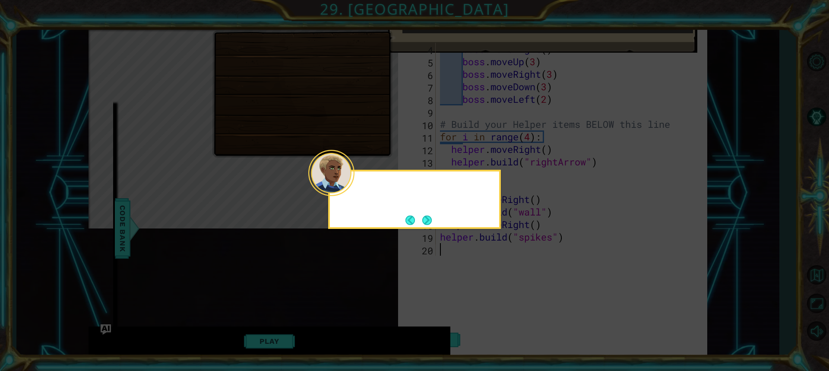
scroll to position [50, 0]
click at [428, 219] on button "Next" at bounding box center [427, 221] width 10 height 10
click at [429, 216] on button "Next" at bounding box center [427, 221] width 10 height 10
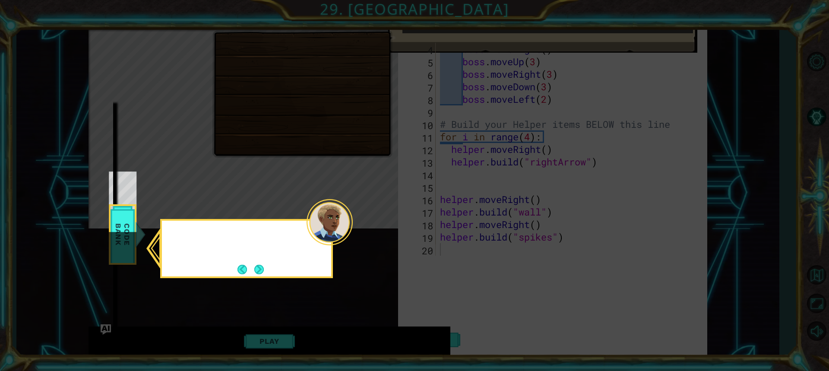
scroll to position [33, 0]
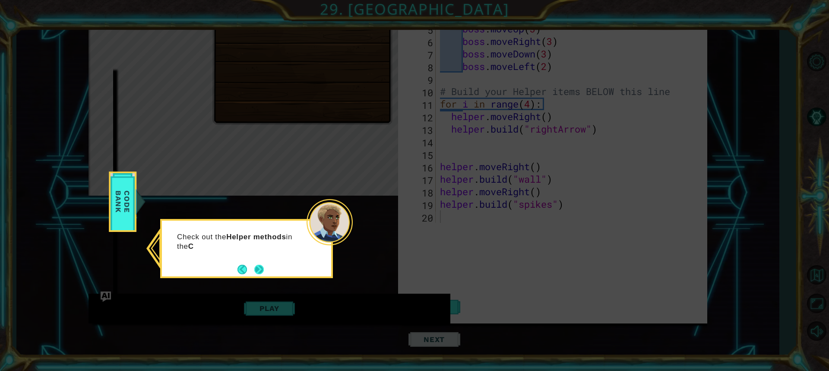
click at [257, 269] on button "Next" at bounding box center [259, 270] width 10 height 10
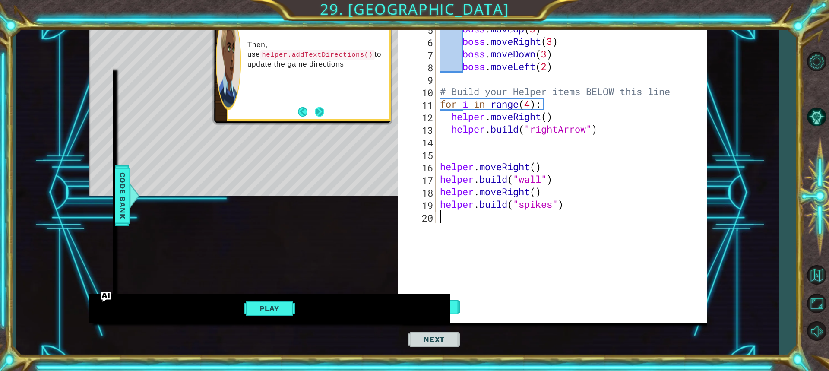
click at [319, 115] on button "Next" at bounding box center [320, 112] width 10 height 10
